Goal: Find specific page/section: Find specific page/section

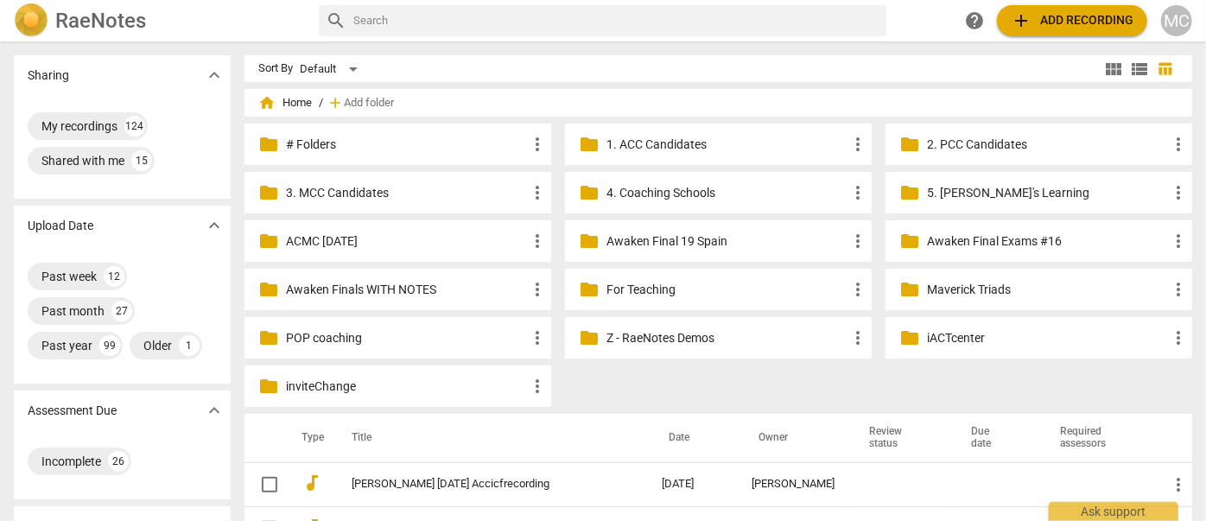
click at [537, 8] on input "text" at bounding box center [616, 21] width 526 height 28
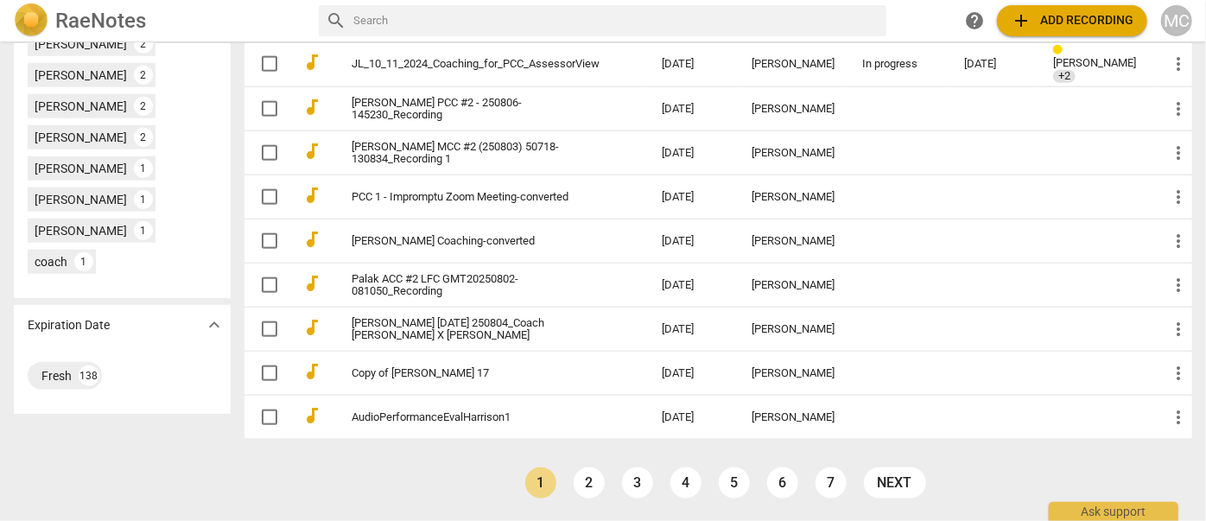
scroll to position [945, 0]
click at [592, 483] on link "2" at bounding box center [589, 482] width 31 height 31
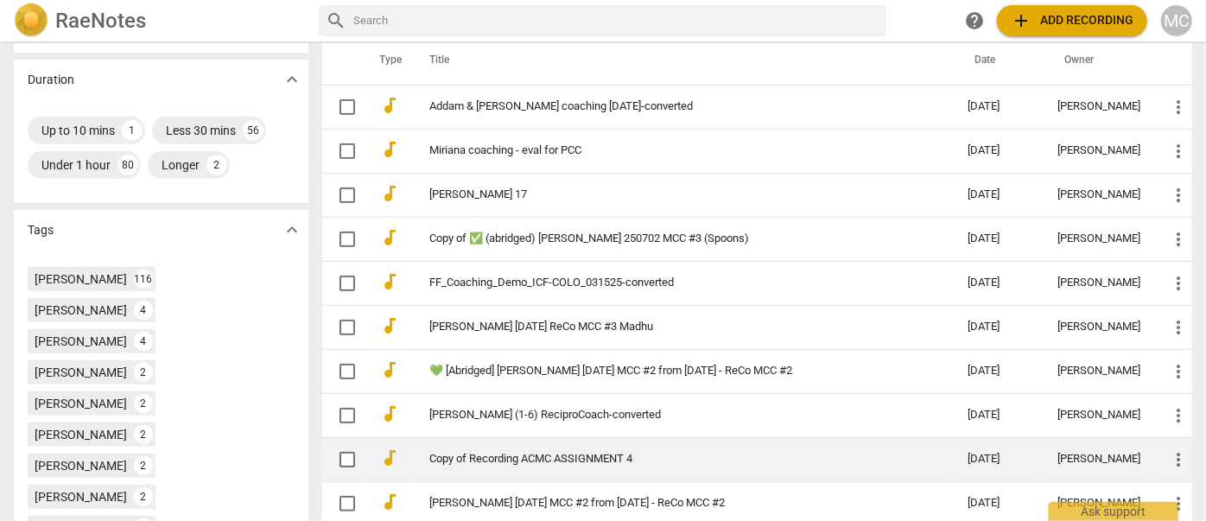
scroll to position [899, 0]
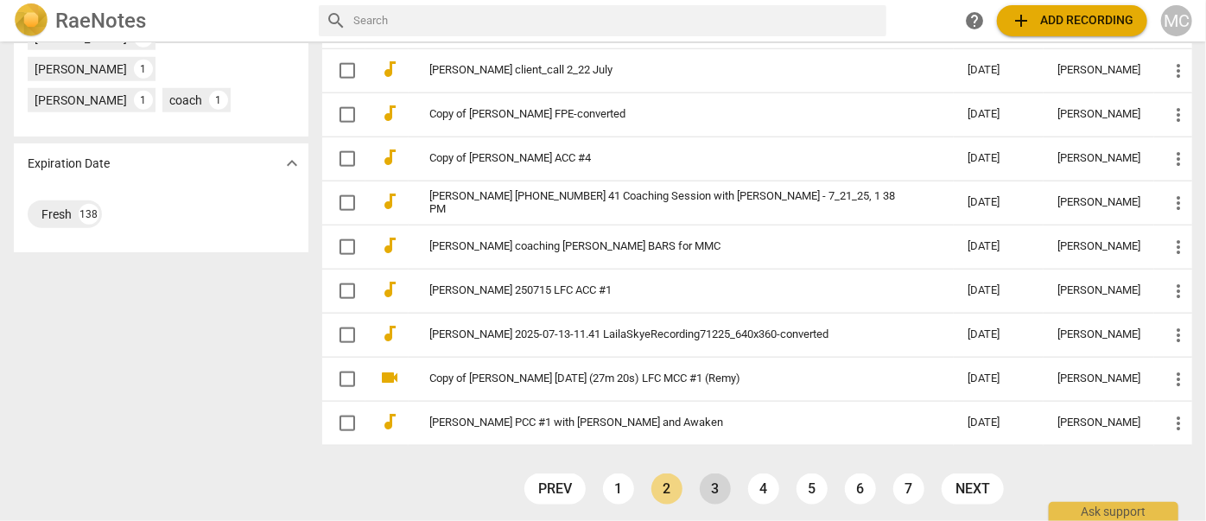
click at [723, 486] on link "3" at bounding box center [715, 488] width 31 height 31
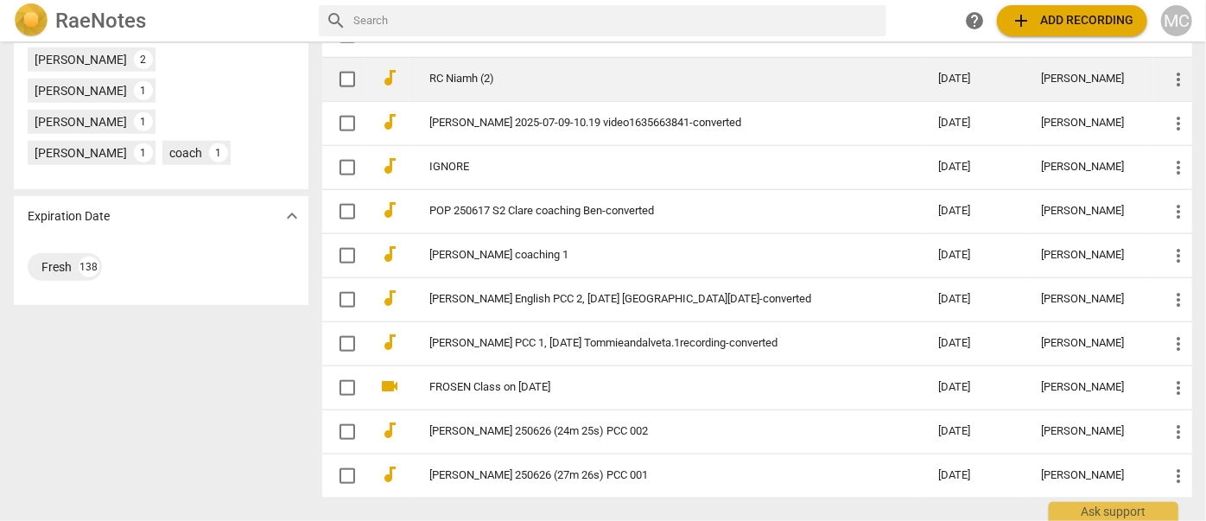
scroll to position [899, 0]
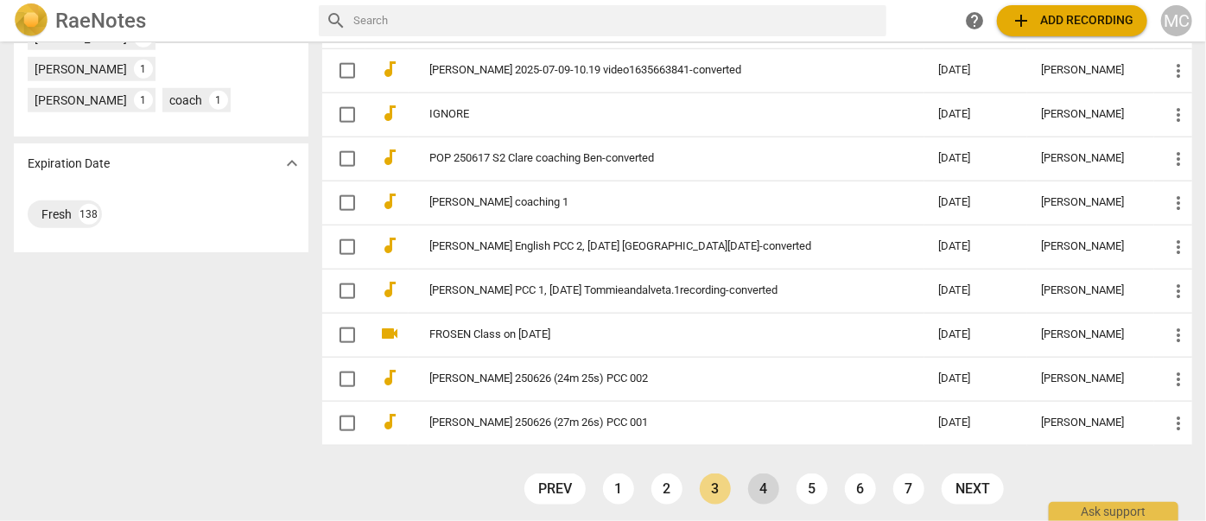
click at [751, 473] on link "4" at bounding box center [763, 488] width 31 height 31
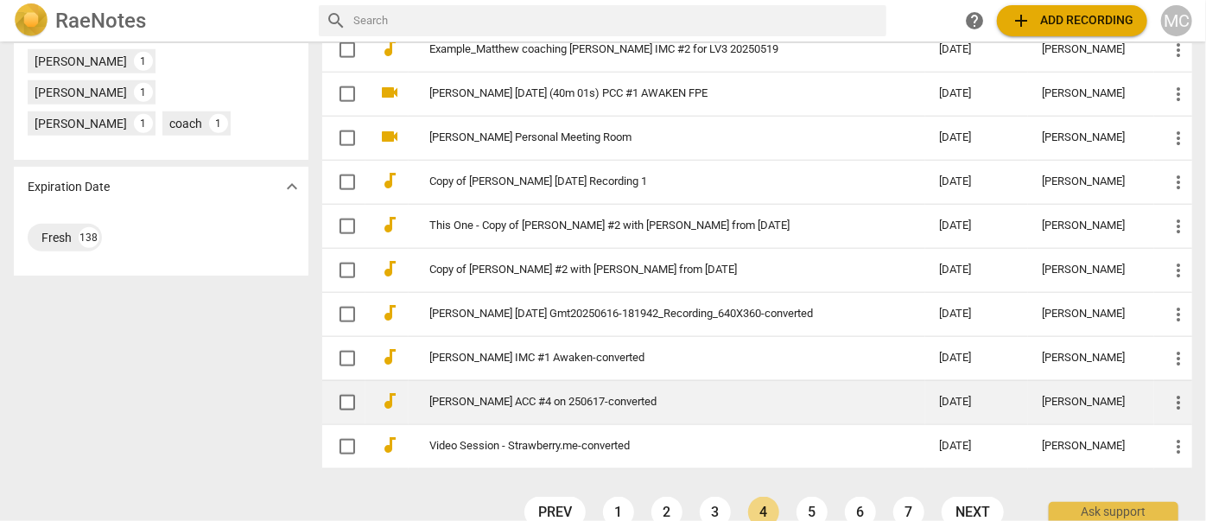
scroll to position [899, 0]
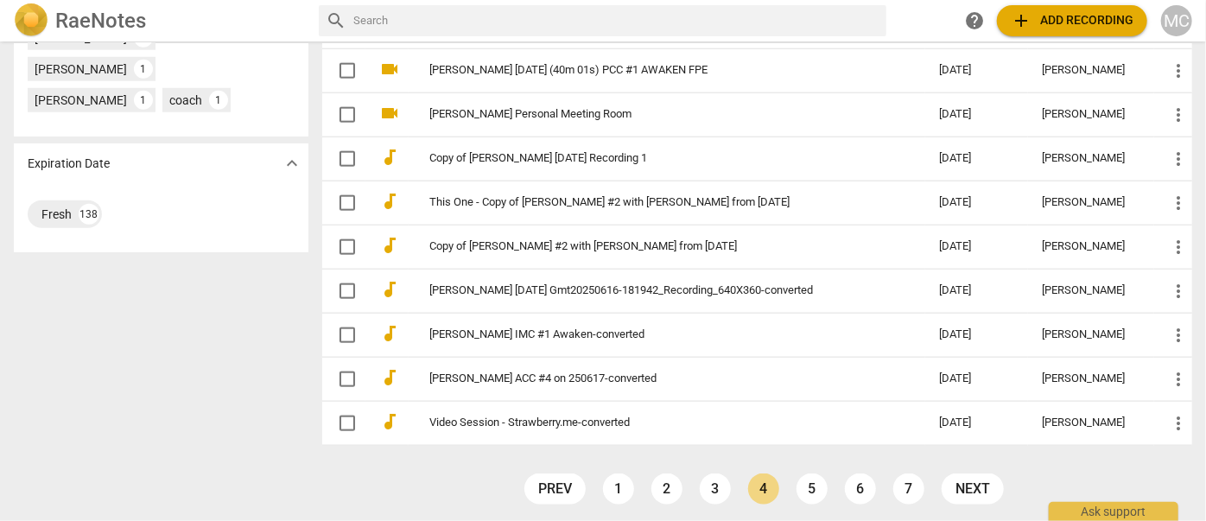
click at [814, 480] on link "5" at bounding box center [812, 488] width 31 height 31
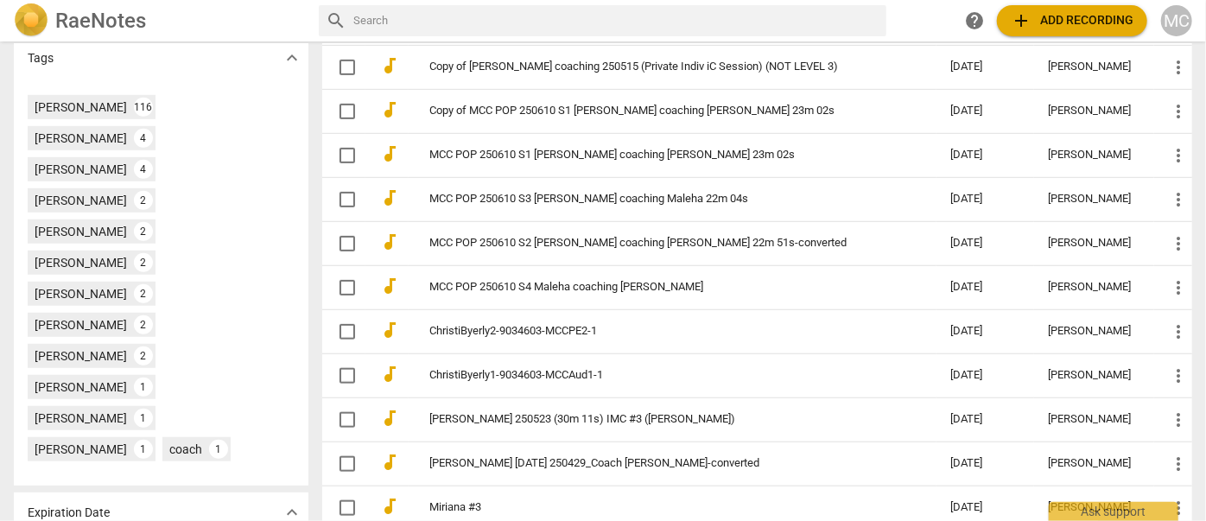
scroll to position [899, 0]
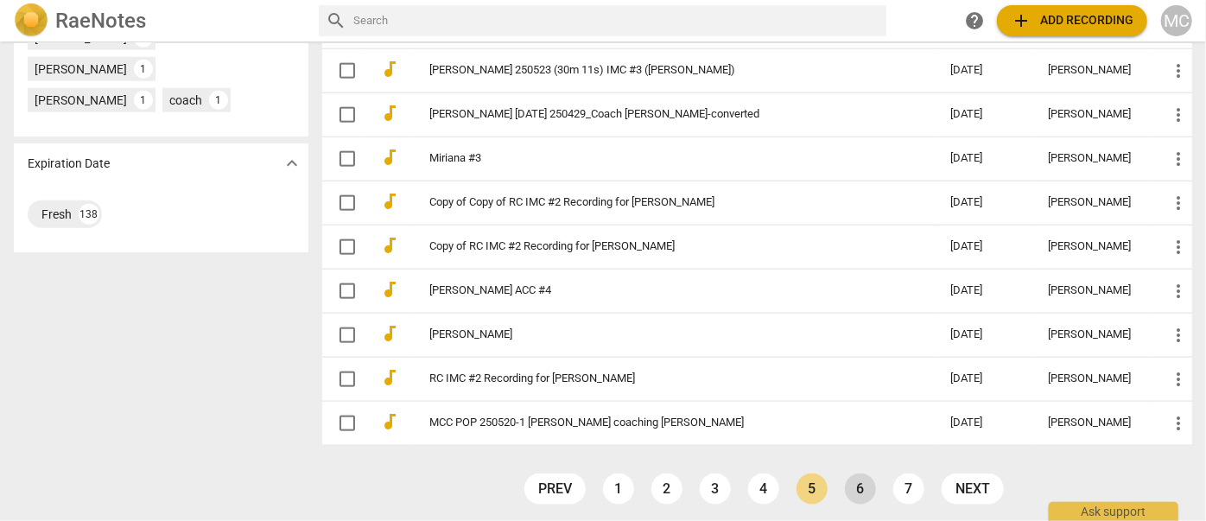
click at [861, 480] on link "6" at bounding box center [860, 488] width 31 height 31
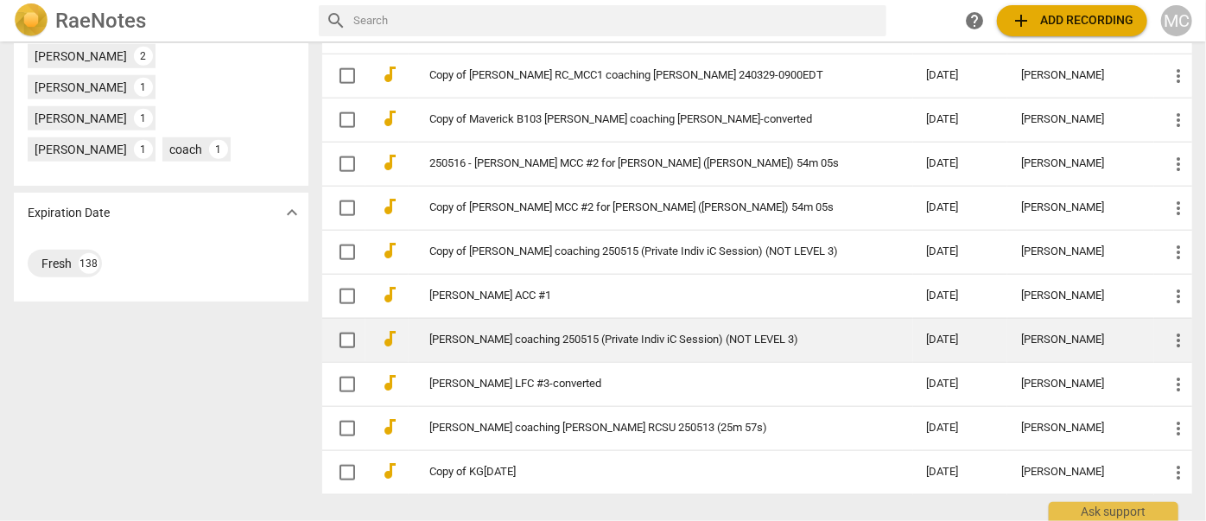
scroll to position [899, 0]
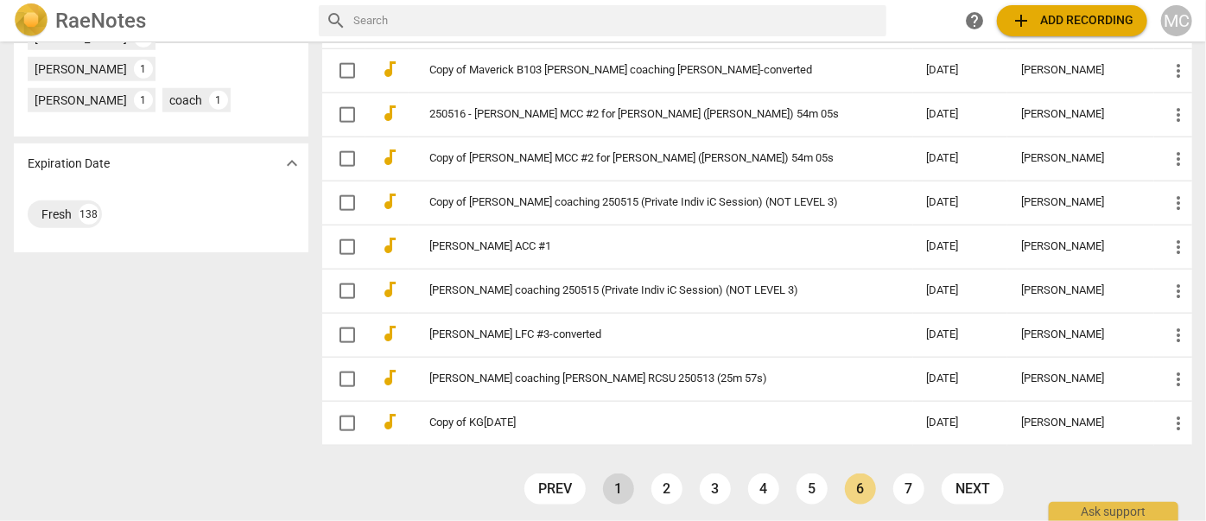
click at [619, 484] on link "1" at bounding box center [618, 488] width 31 height 31
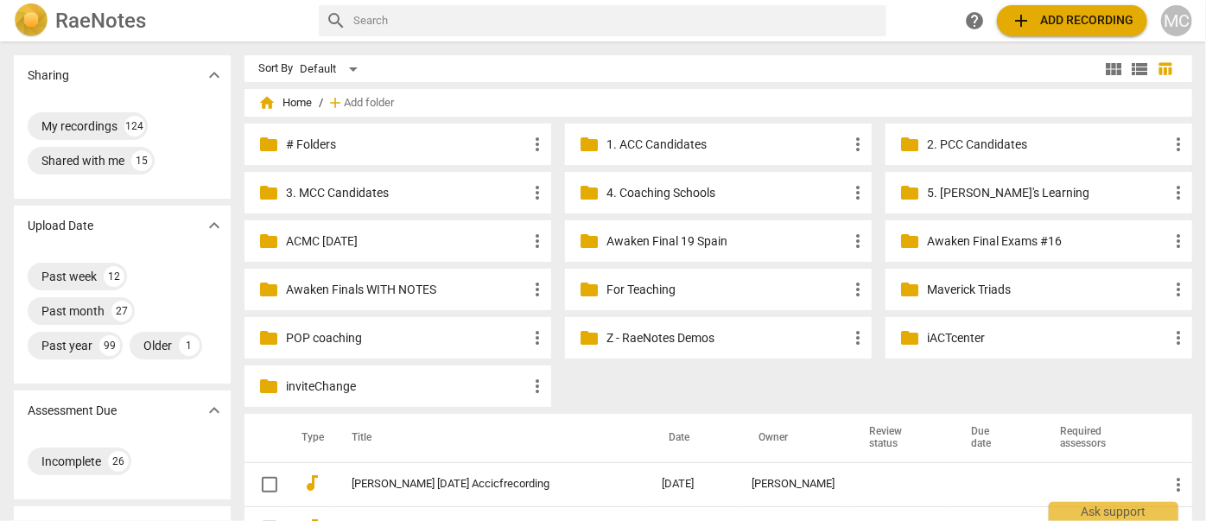
click at [394, 16] on input "text" at bounding box center [616, 21] width 526 height 28
click at [645, 187] on p "4. Coaching Schools" at bounding box center [727, 193] width 241 height 18
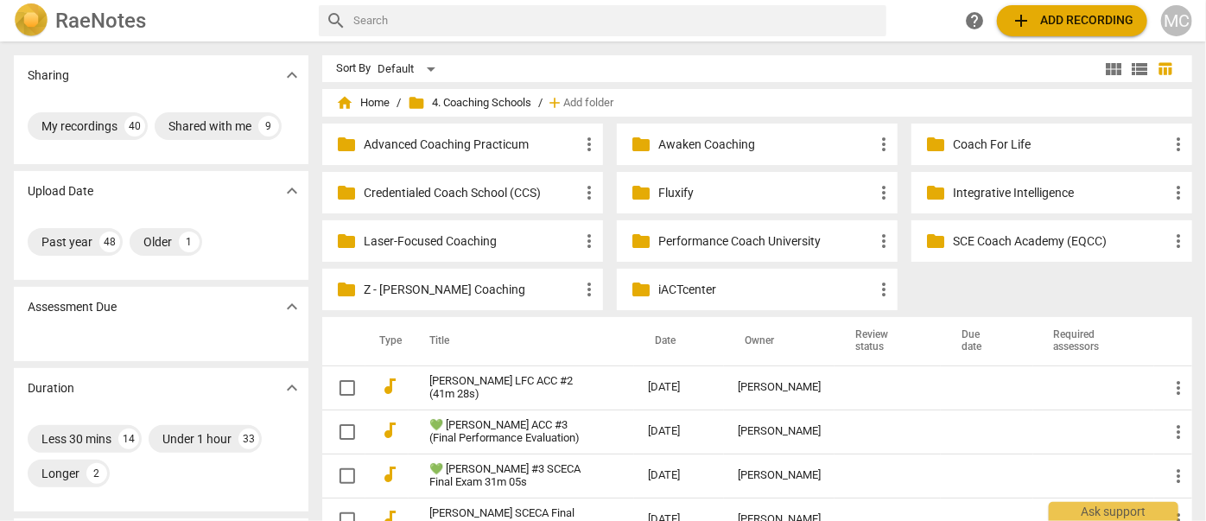
click at [686, 207] on div "folder Fluxify more_vert" at bounding box center [757, 192] width 281 height 41
click at [680, 199] on p "Fluxify" at bounding box center [765, 193] width 215 height 18
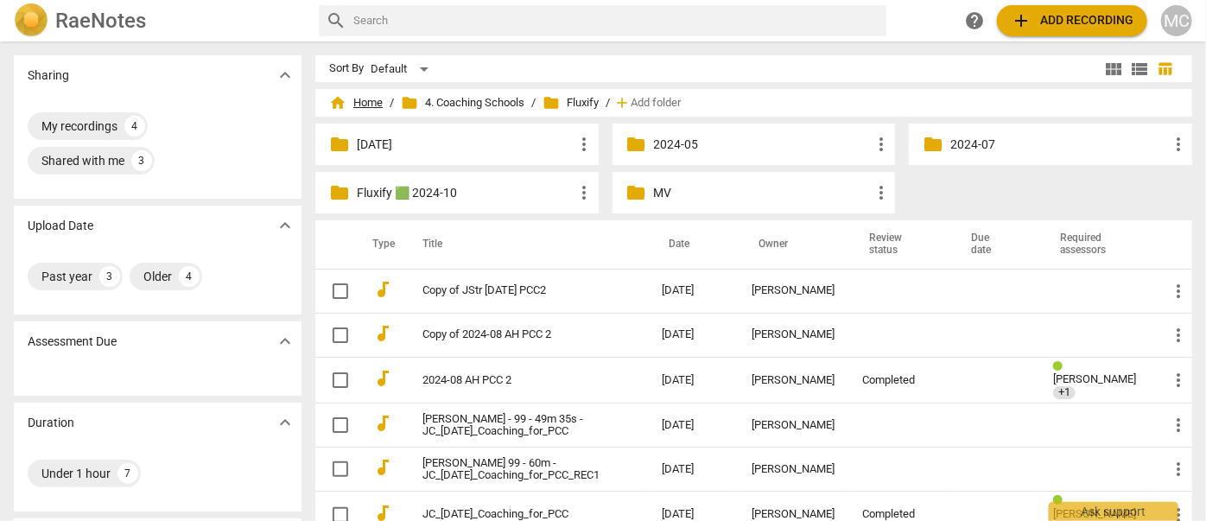
click at [340, 98] on span "home Home" at bounding box center [356, 102] width 54 height 17
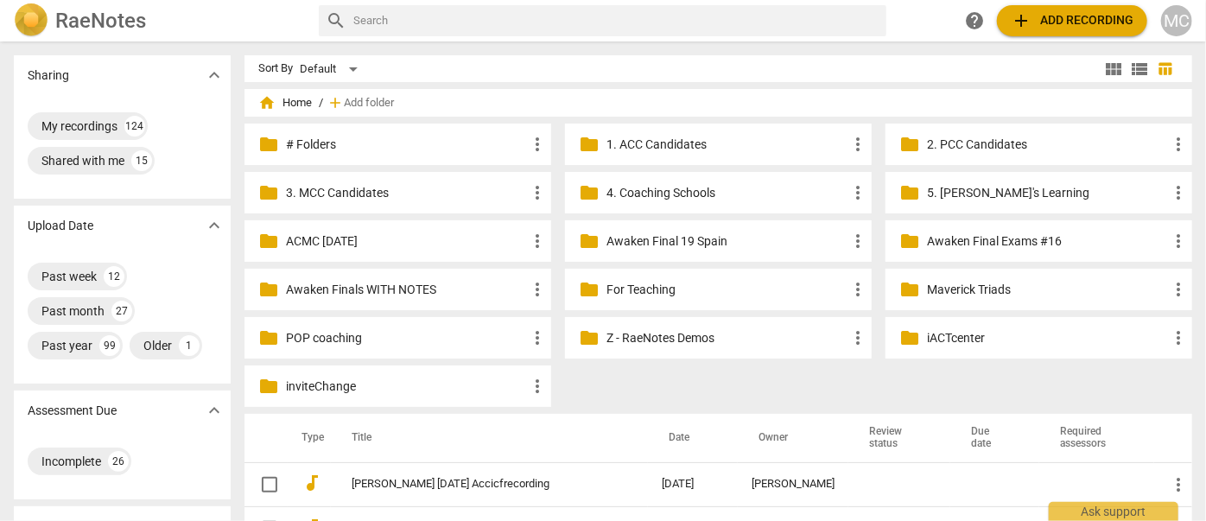
click at [453, 34] on input "text" at bounding box center [616, 21] width 526 height 28
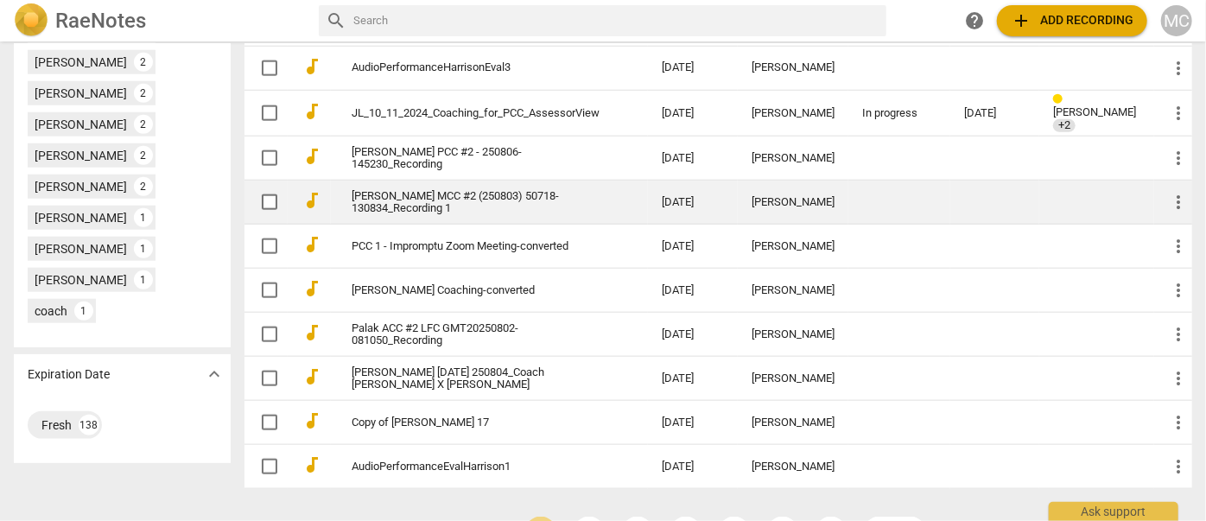
scroll to position [945, 0]
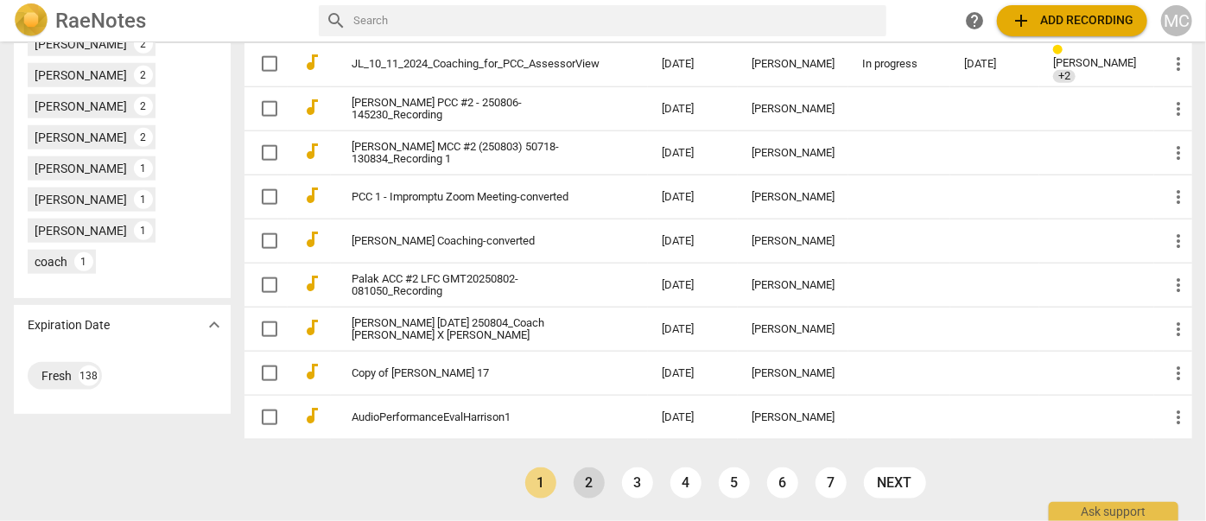
click at [584, 483] on link "2" at bounding box center [589, 482] width 31 height 31
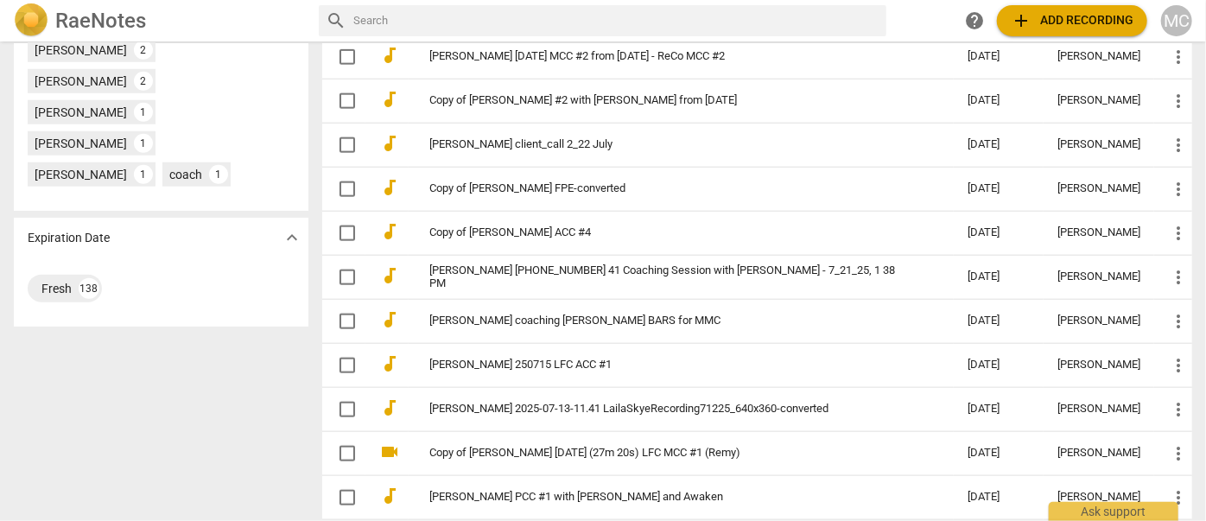
scroll to position [899, 0]
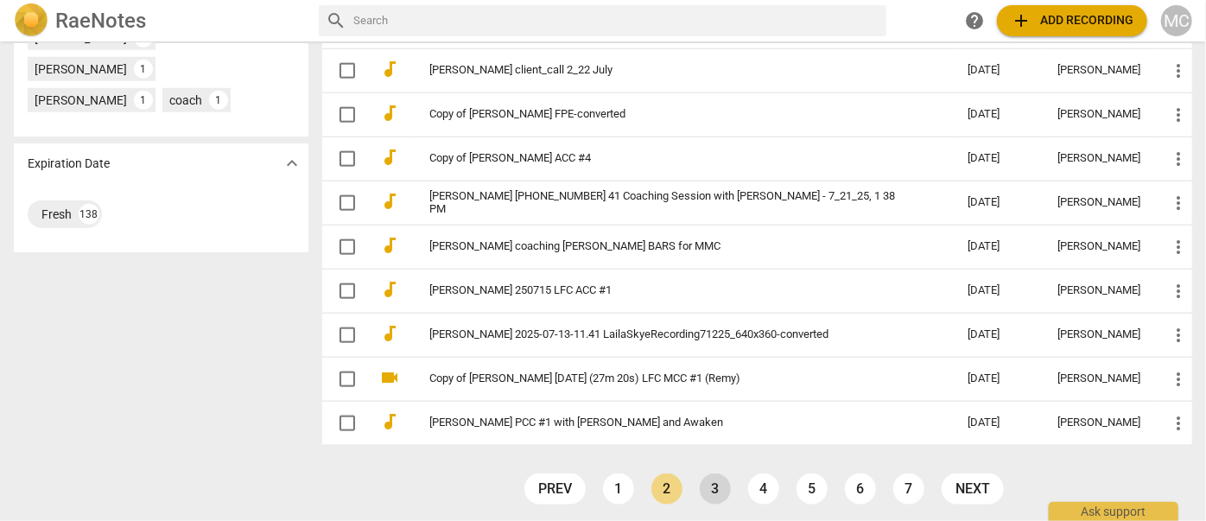
click at [714, 480] on link "3" at bounding box center [715, 488] width 31 height 31
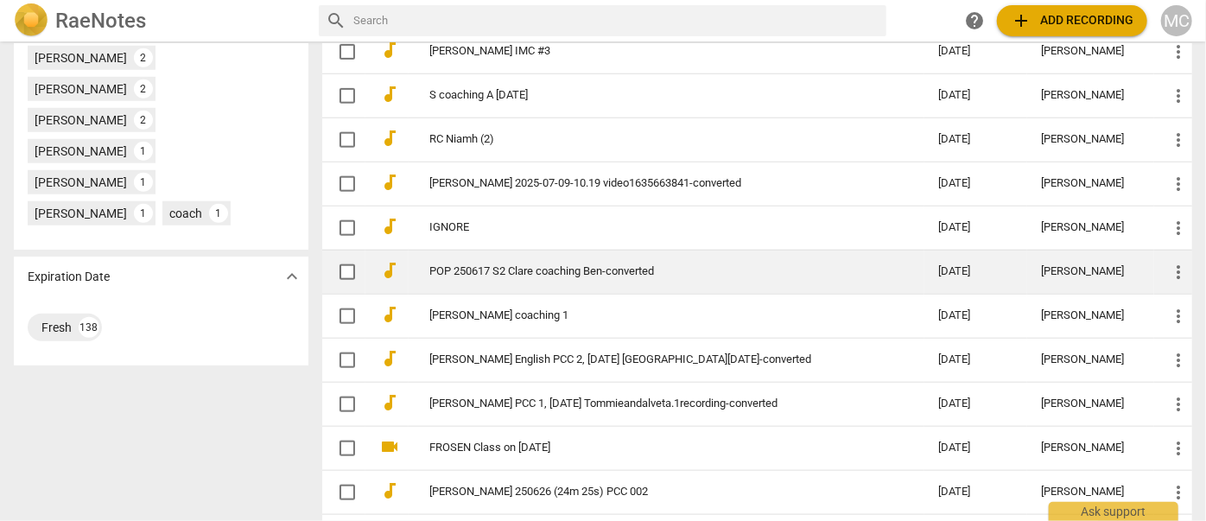
scroll to position [899, 0]
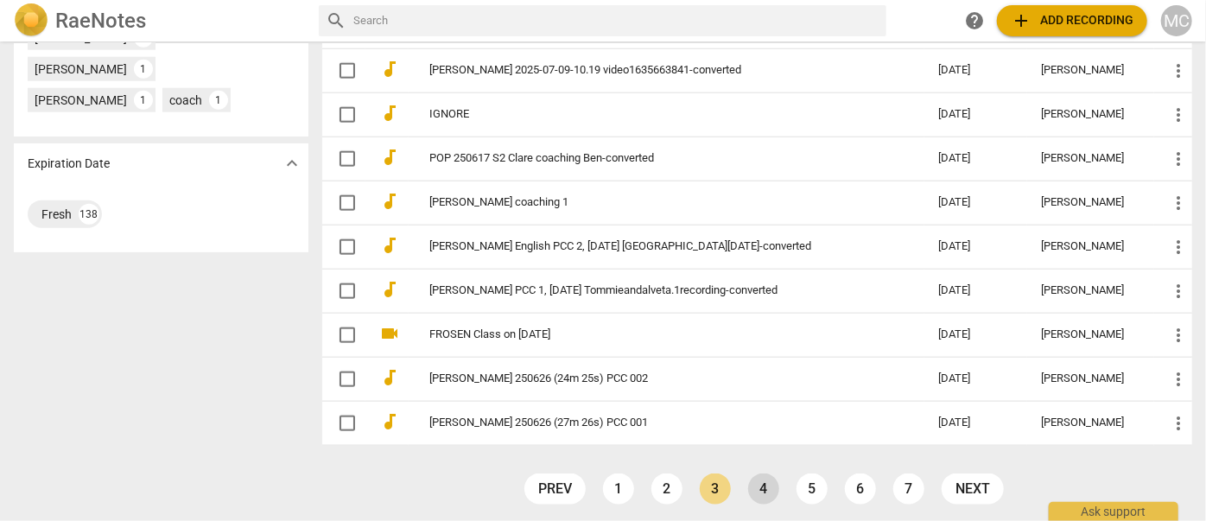
click at [761, 489] on link "4" at bounding box center [763, 488] width 31 height 31
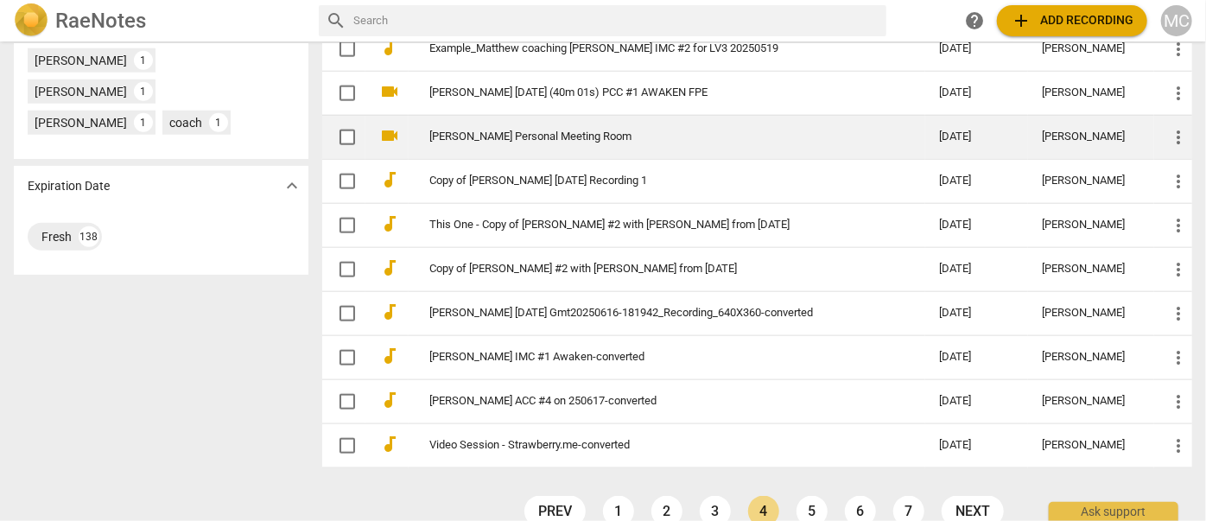
scroll to position [899, 0]
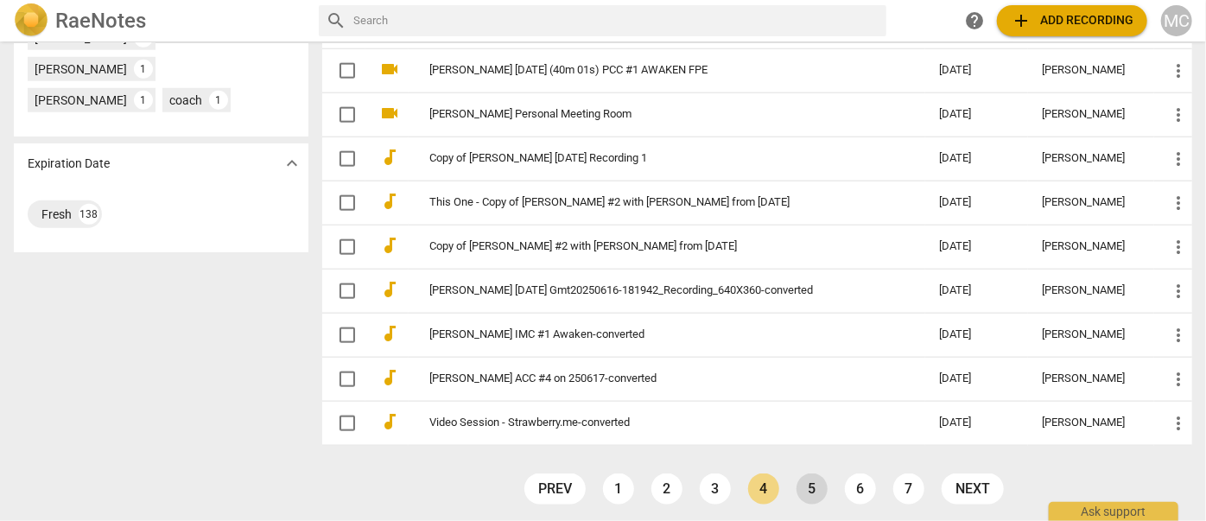
click at [806, 486] on link "5" at bounding box center [812, 488] width 31 height 31
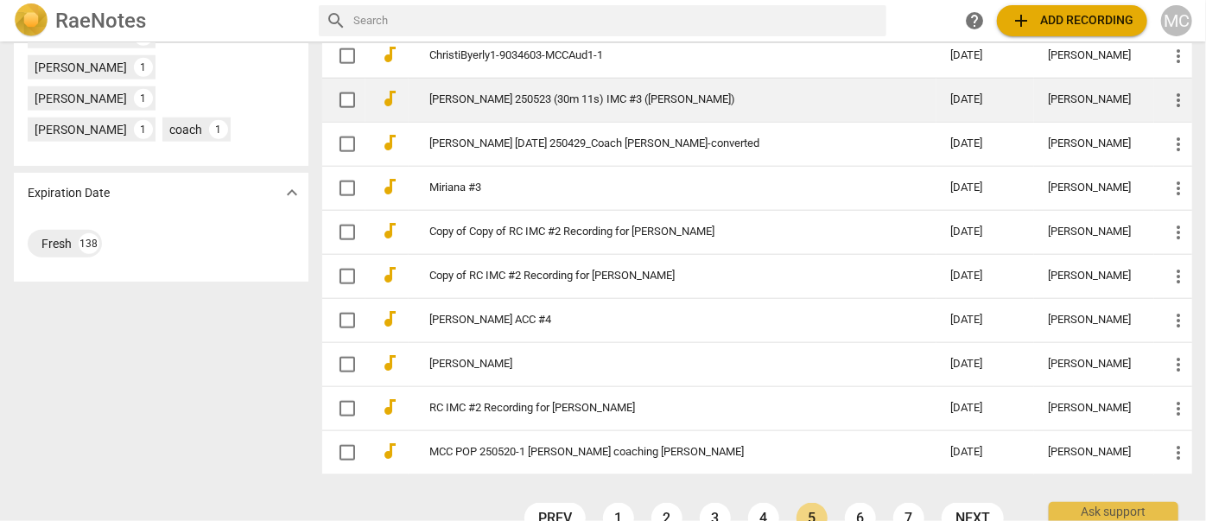
scroll to position [899, 0]
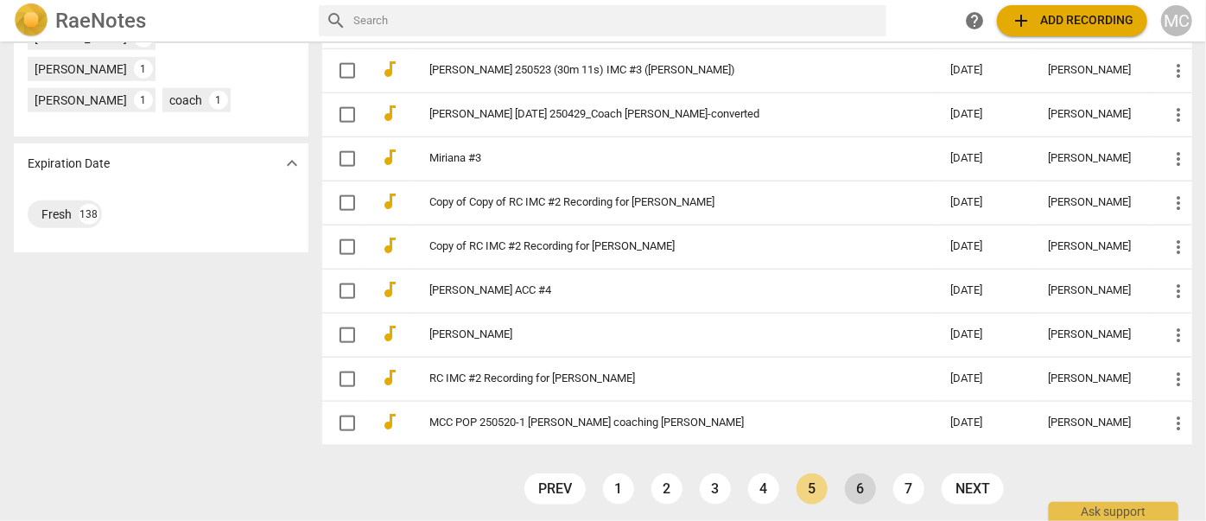
click at [848, 484] on link "6" at bounding box center [860, 488] width 31 height 31
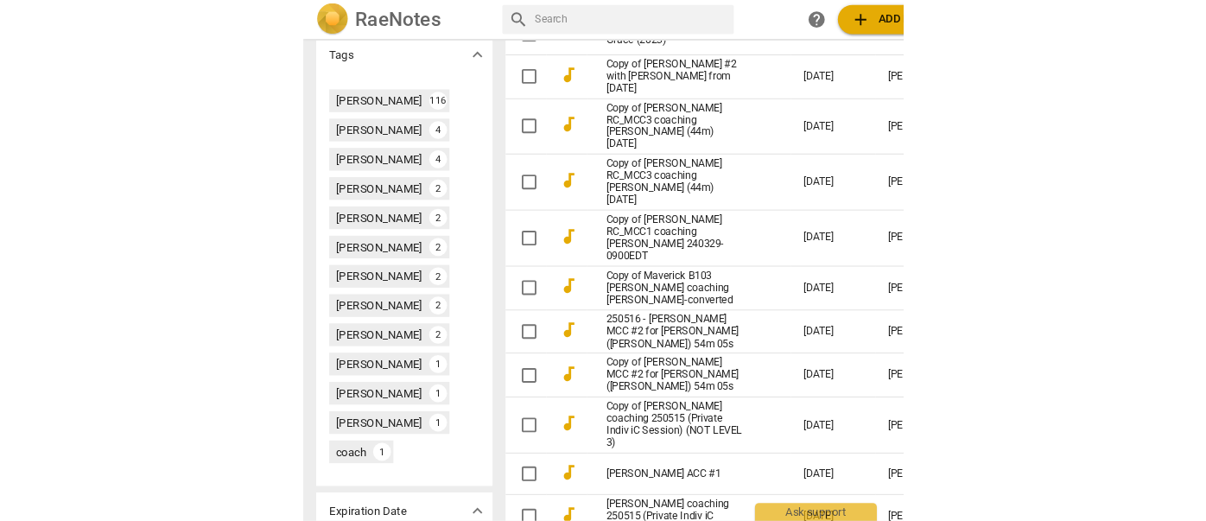
scroll to position [549, 0]
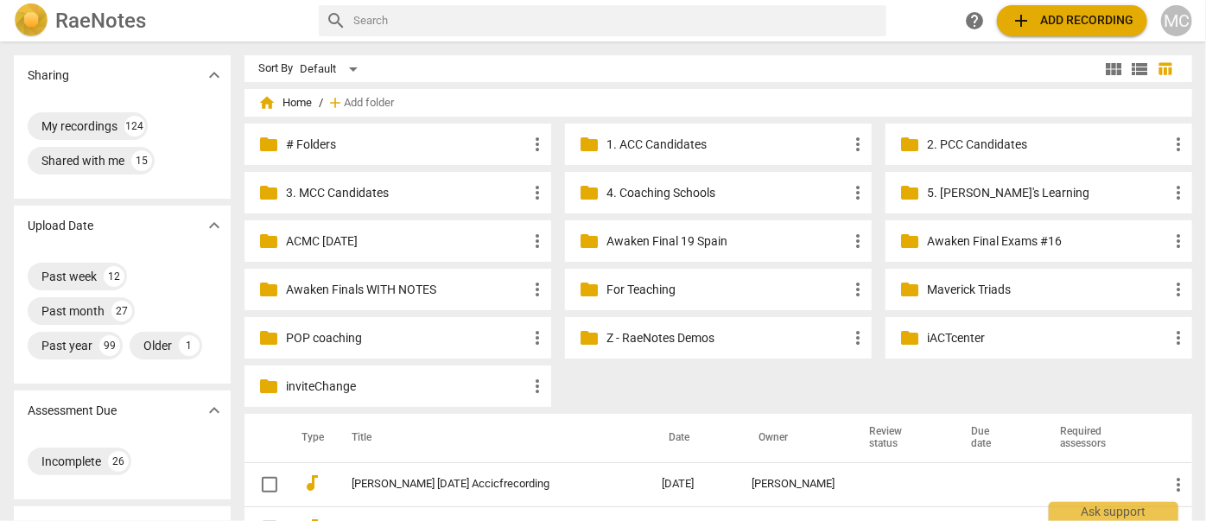
click at [444, 14] on input "text" at bounding box center [616, 21] width 526 height 28
